Goal: Transaction & Acquisition: Obtain resource

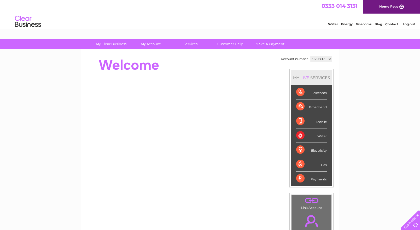
click at [330, 58] on select "929807 1143863" at bounding box center [322, 59] width 22 height 6
select select "1143863"
click at [311, 56] on select "929807 1143863" at bounding box center [322, 59] width 22 height 6
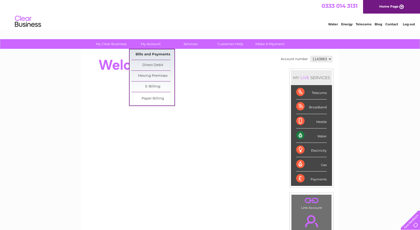
click at [152, 53] on link "Bills and Payments" at bounding box center [152, 54] width 43 height 10
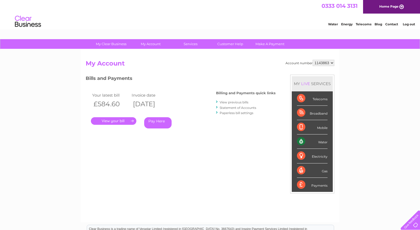
click at [115, 120] on link "." at bounding box center [113, 121] width 45 height 8
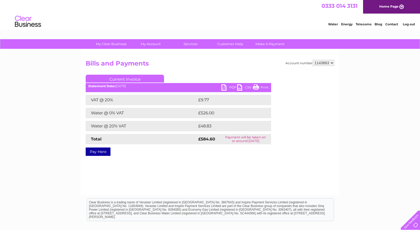
click at [227, 85] on link "PDF" at bounding box center [230, 88] width 16 height 8
